Goal: Task Accomplishment & Management: Complete application form

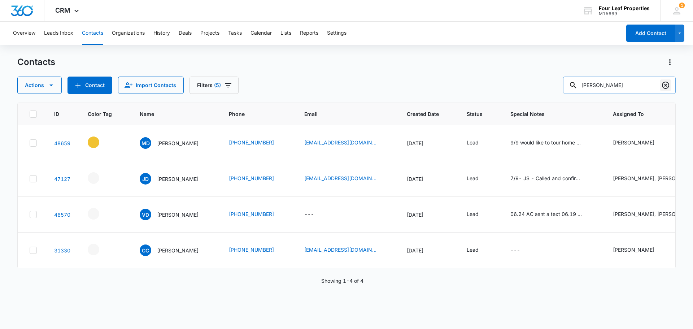
click at [664, 87] on icon "Clear" at bounding box center [665, 85] width 9 height 9
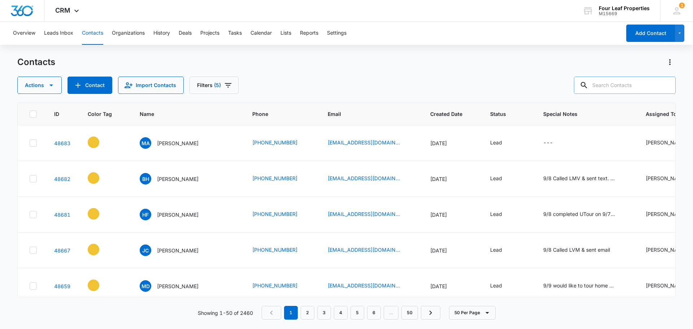
click at [613, 87] on input "text" at bounding box center [625, 84] width 102 height 17
type input "[US_STATE]"
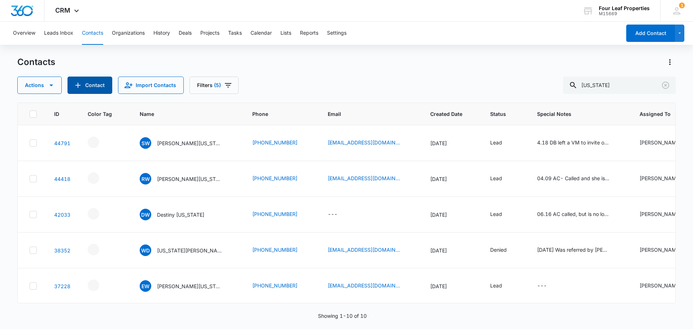
click at [86, 83] on button "Contact" at bounding box center [89, 84] width 45 height 17
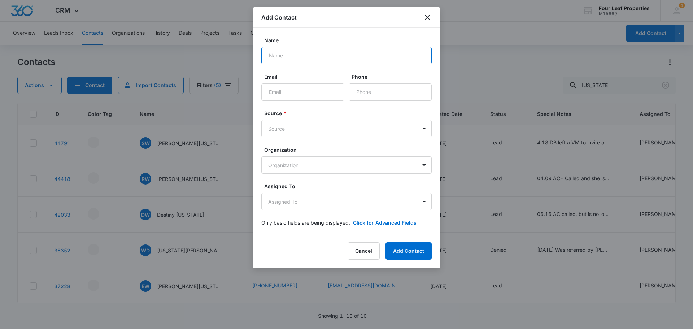
click at [279, 57] on input "Name" at bounding box center [346, 55] width 170 height 17
paste input "Tylaysia [US_STATE]"
type input "Tylaysia [US_STATE]"
click at [285, 95] on input "Email" at bounding box center [302, 91] width 83 height 17
paste input "[EMAIL_ADDRESS][DOMAIN_NAME]"
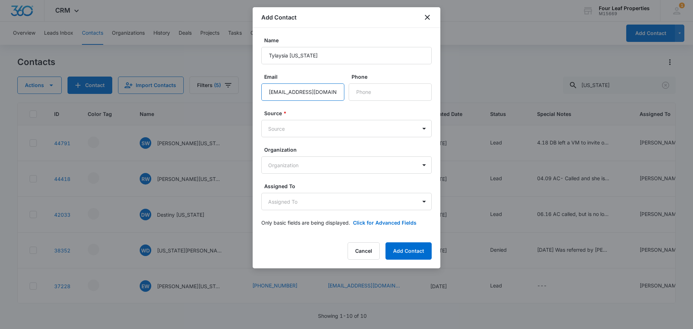
scroll to position [0, 9]
type input "[EMAIL_ADDRESS][DOMAIN_NAME]"
click at [363, 95] on input "Phone" at bounding box center [390, 91] width 83 height 17
paste input "[PHONE_NUMBER]"
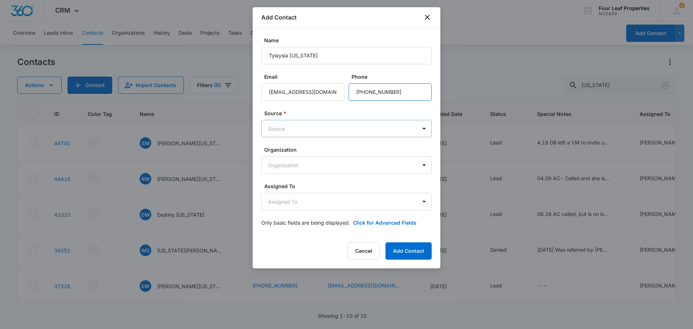
type input "[PHONE_NUMBER]"
click at [279, 127] on body "CRM Apps Reputation Websites Forms CRM Email Social Shop Payments POS Content A…" at bounding box center [346, 164] width 693 height 329
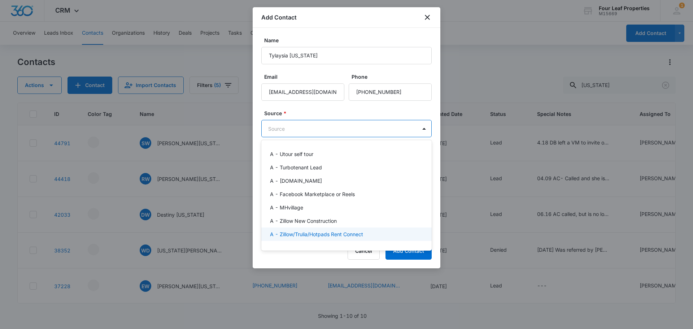
click at [305, 235] on p "A - Zillow/Trulia/Hotpads Rent Connect" at bounding box center [316, 234] width 93 height 8
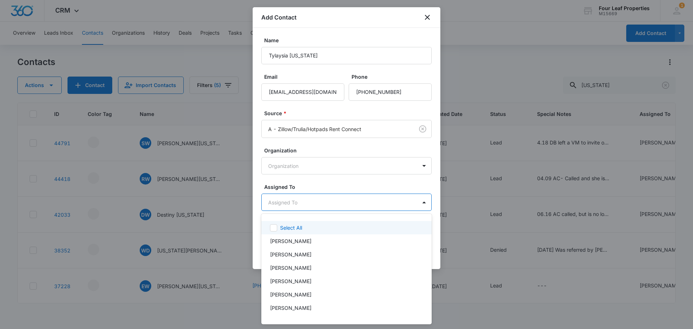
click at [302, 201] on body "CRM Apps Reputation Websites Forms CRM Email Social Shop Payments POS Content A…" at bounding box center [346, 164] width 693 height 329
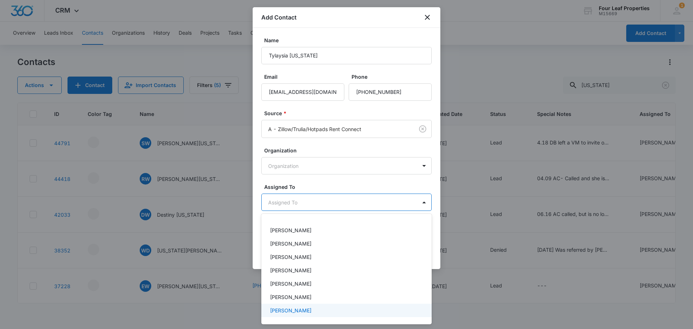
click at [278, 308] on p "[PERSON_NAME]" at bounding box center [290, 310] width 41 height 8
click at [367, 185] on div at bounding box center [346, 164] width 693 height 329
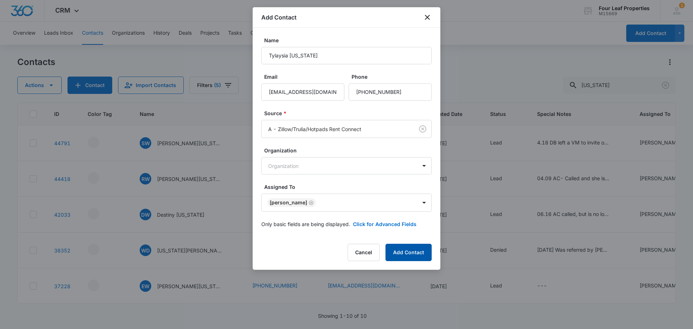
click at [412, 252] on button "Add Contact" at bounding box center [408, 252] width 46 height 17
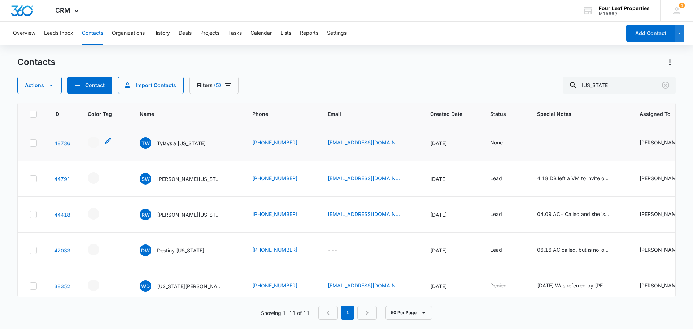
click at [105, 141] on icon "- - Select to Edit Field" at bounding box center [108, 140] width 9 height 9
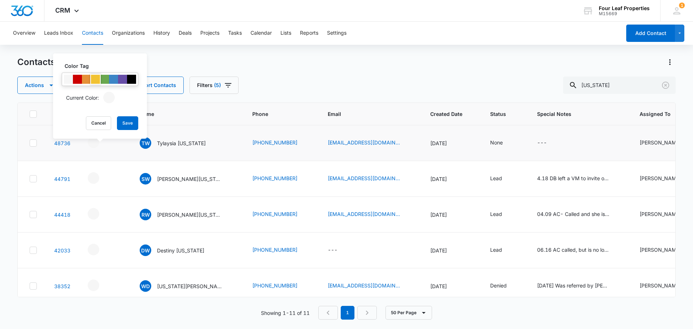
click at [95, 80] on div at bounding box center [95, 79] width 9 height 9
click at [131, 122] on button "Save" at bounding box center [127, 123] width 21 height 14
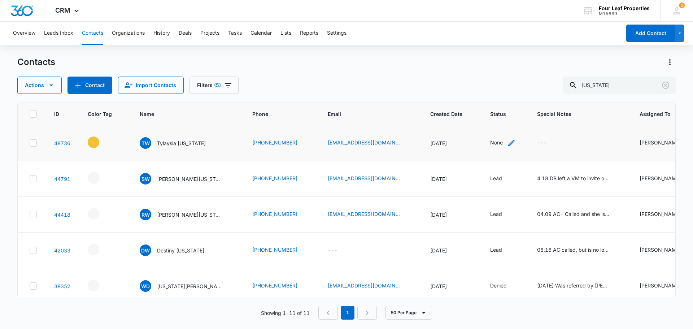
click at [502, 144] on div "None" at bounding box center [503, 143] width 26 height 9
click at [506, 104] on div "Contact Status" at bounding box center [491, 97] width 51 height 16
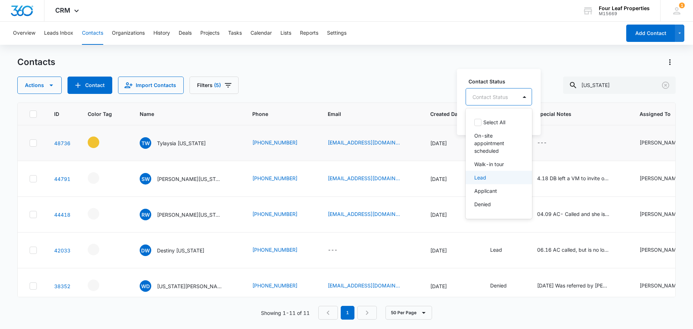
click at [495, 179] on div "Lead" at bounding box center [498, 178] width 48 height 8
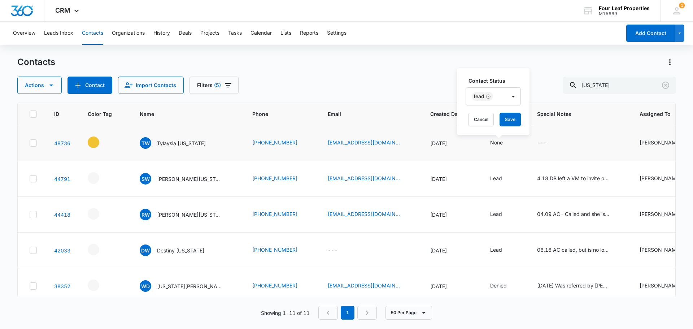
click at [504, 74] on div "Contact Status Lead Cancel Save" at bounding box center [493, 101] width 73 height 67
click at [513, 121] on button "Save" at bounding box center [509, 120] width 21 height 14
